Goal: Task Accomplishment & Management: Use online tool/utility

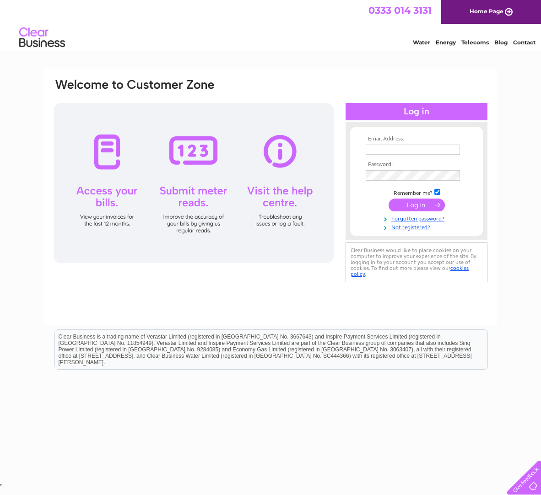
type input "[EMAIL_ADDRESS][DOMAIN_NAME]"
click at [415, 205] on input "submit" at bounding box center [416, 205] width 56 height 13
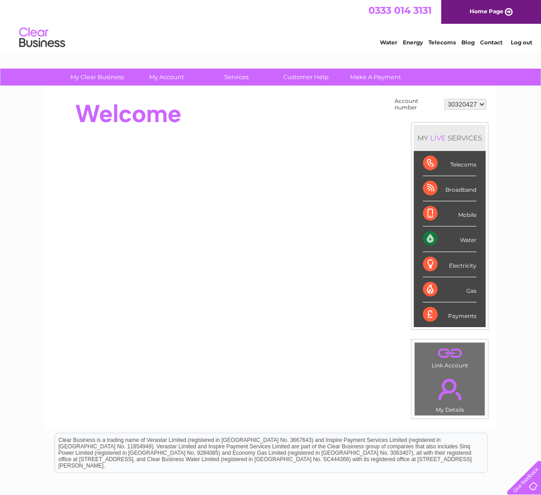
click at [454, 241] on div "Water" at bounding box center [450, 239] width 54 height 25
click at [470, 241] on div "Water" at bounding box center [450, 239] width 54 height 25
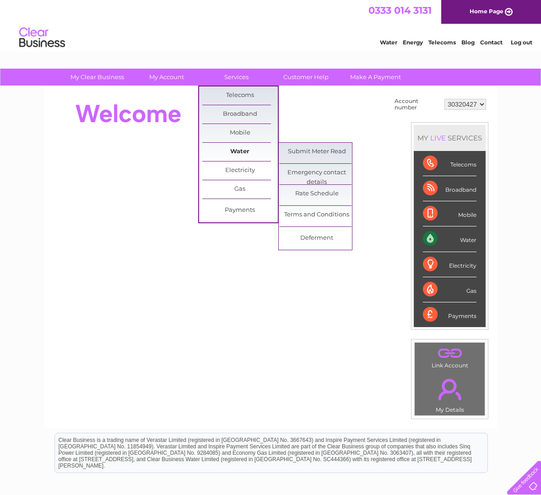
click at [233, 155] on link "Water" at bounding box center [240, 152] width 76 height 18
click at [309, 157] on link "Submit Meter Read" at bounding box center [317, 152] width 76 height 18
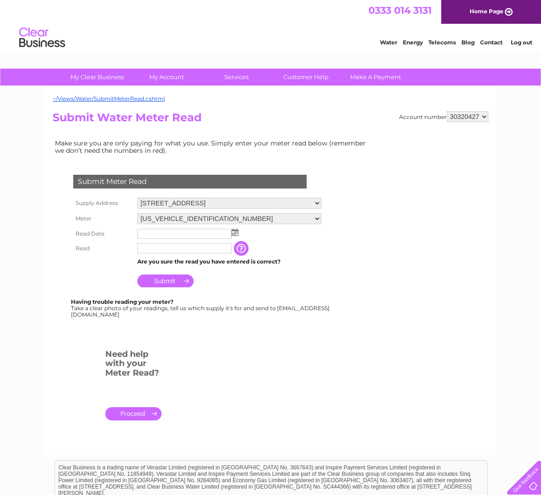
click at [234, 231] on img at bounding box center [235, 232] width 7 height 7
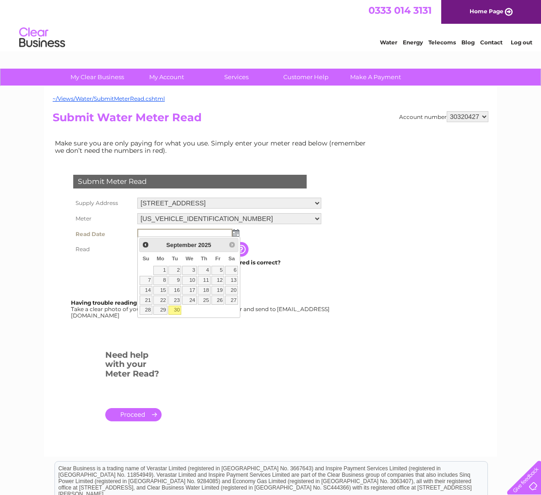
click at [178, 308] on link "30" at bounding box center [174, 310] width 13 height 9
type input "[DATE]"
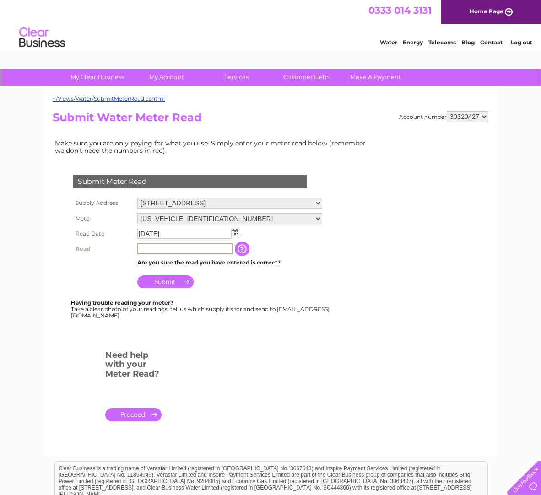
click at [157, 248] on input "text" at bounding box center [184, 248] width 95 height 11
type input "035683"
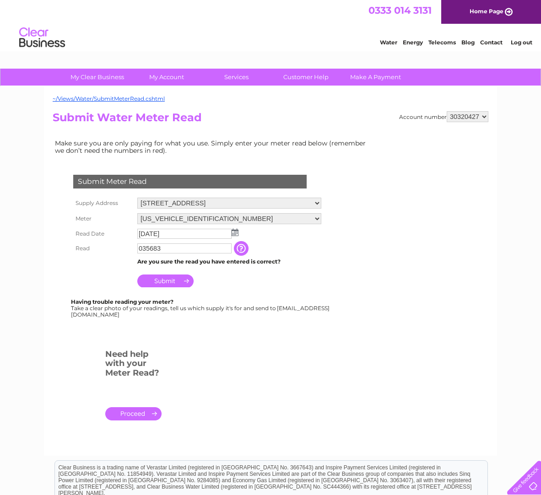
click at [167, 279] on input "Submit" at bounding box center [165, 281] width 56 height 13
